Goal: Task Accomplishment & Management: Use online tool/utility

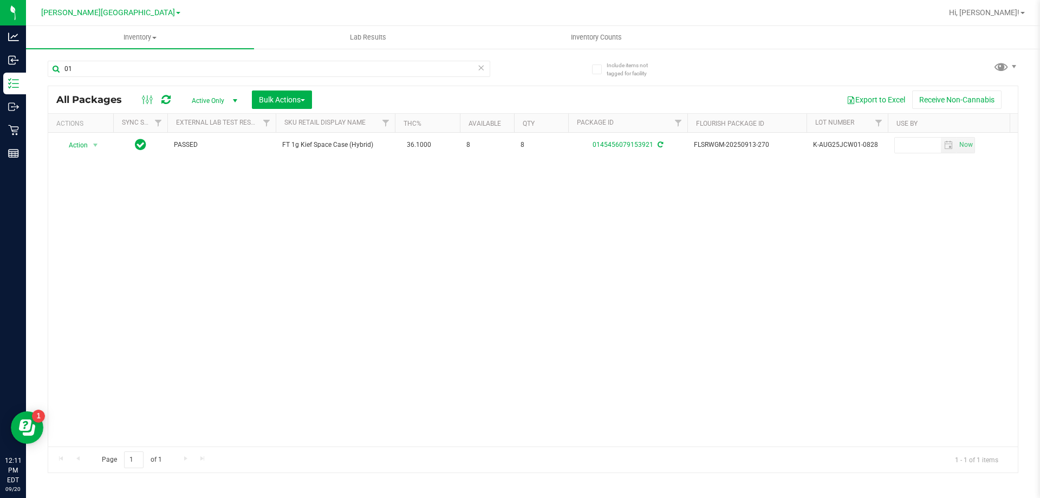
type input "0"
type input "6992447624642726"
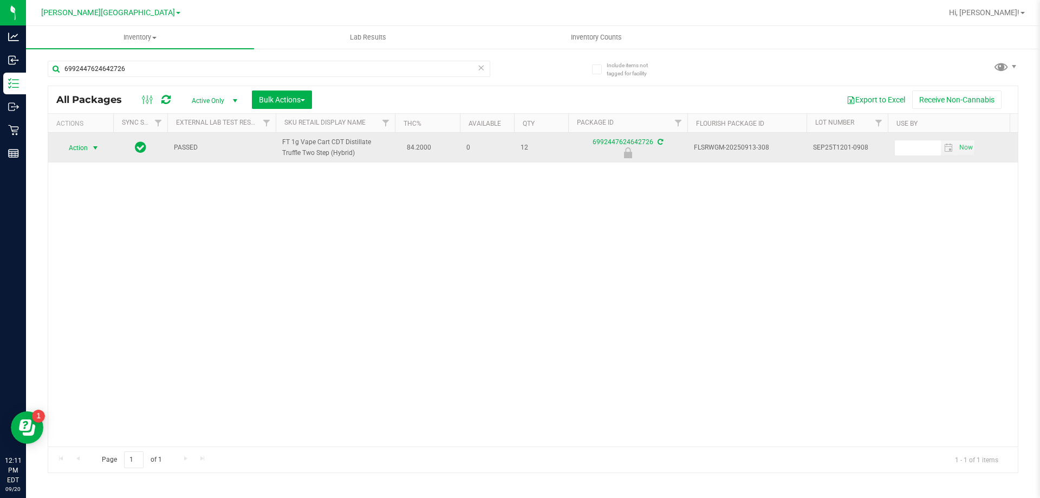
click at [92, 147] on span "select" at bounding box center [95, 148] width 9 height 9
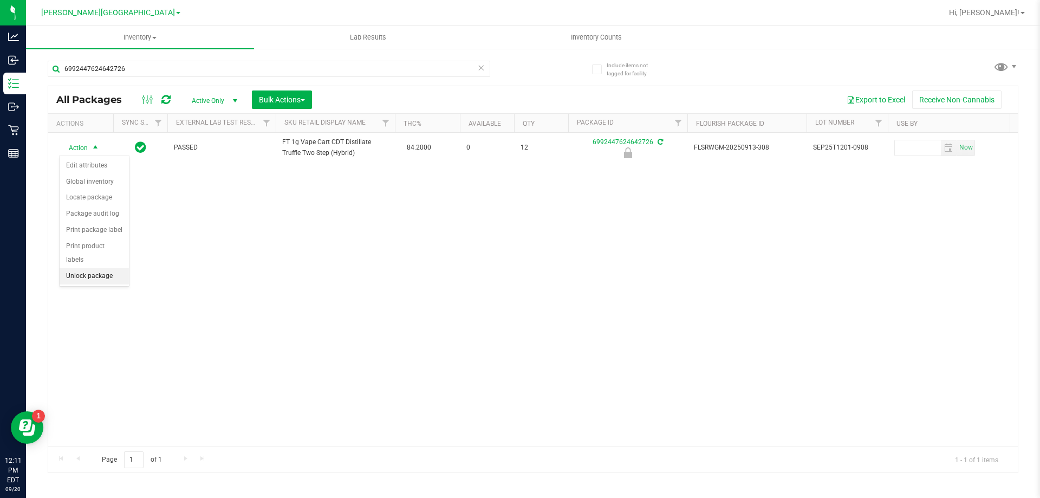
click at [89, 268] on li "Unlock package" at bounding box center [94, 276] width 69 height 16
